Goal: Information Seeking & Learning: Check status

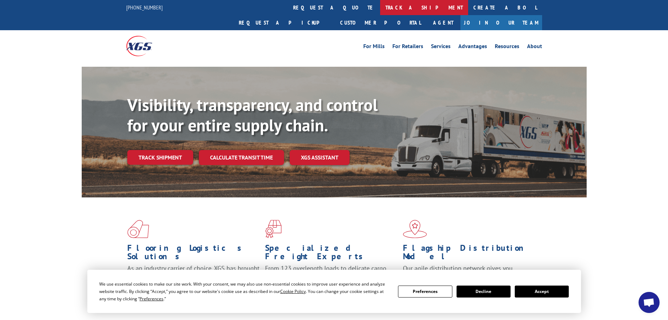
click at [380, 6] on link "track a shipment" at bounding box center [424, 7] width 88 height 15
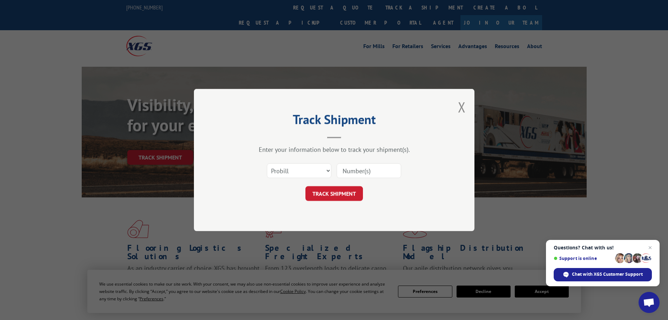
paste input "387997981"
type input "387997981"
click at [345, 191] on button "TRACK SHIPMENT" at bounding box center [334, 193] width 58 height 15
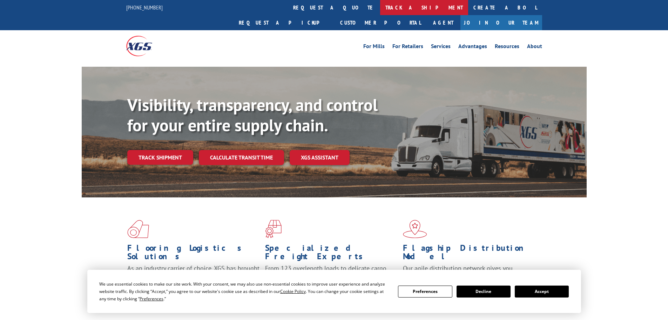
click at [380, 6] on link "track a shipment" at bounding box center [424, 7] width 88 height 15
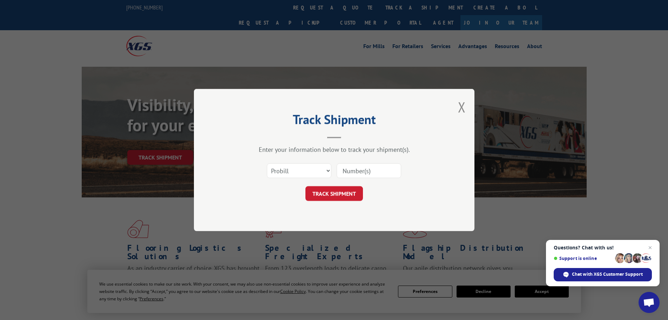
paste input "17229127"
type input "17229127"
click at [349, 196] on button "TRACK SHIPMENT" at bounding box center [334, 193] width 58 height 15
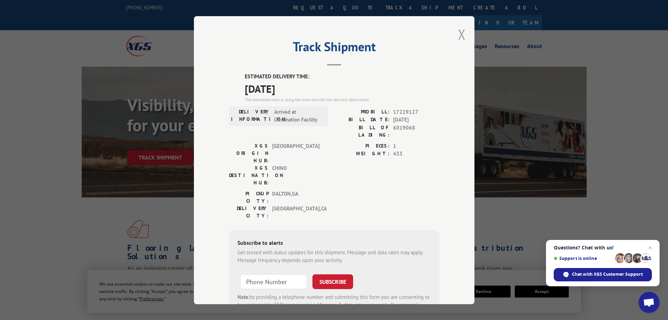
click at [458, 36] on button "Close modal" at bounding box center [462, 34] width 8 height 19
